Goal: Information Seeking & Learning: Check status

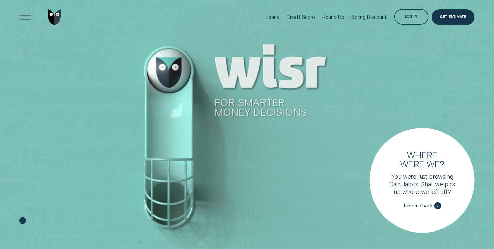
click at [410, 17] on div "Log in" at bounding box center [411, 17] width 12 height 3
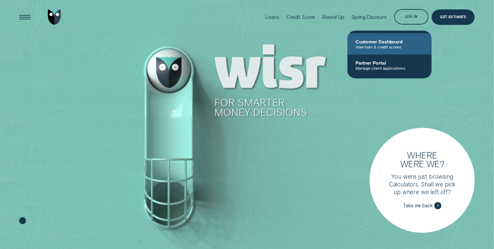
click at [392, 38] on link "Customer Dashboard View loan & credit scores" at bounding box center [389, 43] width 84 height 21
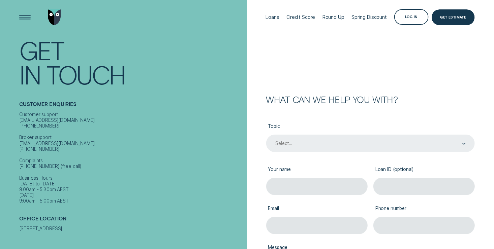
click at [389, 137] on div "Select..." at bounding box center [370, 143] width 209 height 17
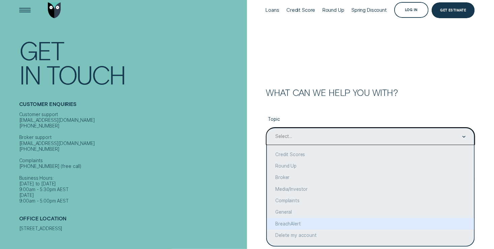
scroll to position [17, 0]
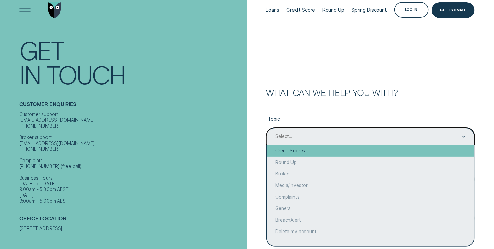
click at [468, 149] on div "Credit Scores" at bounding box center [370, 150] width 207 height 11
type input "Credit Scores"
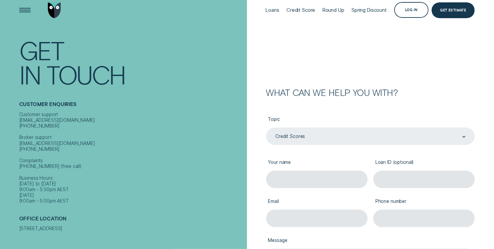
click at [415, 38] on form "What can we help you with? Topic Credit Scores Credit Scores Your name Loan ID …" at bounding box center [370, 182] width 247 height 379
click at [266, 9] on div "Loans" at bounding box center [272, 10] width 13 height 6
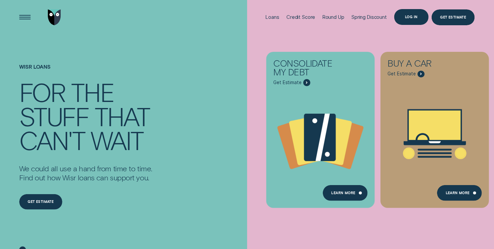
click at [414, 12] on div "Log in" at bounding box center [411, 16] width 35 height 15
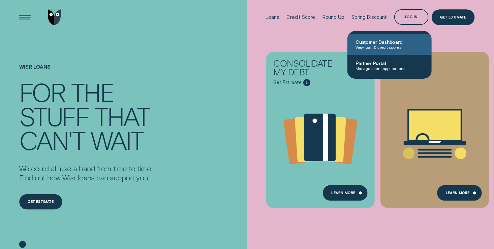
click at [399, 38] on link "Customer Dashboard View loan & credit scores" at bounding box center [389, 44] width 84 height 21
